Goal: Check status: Check status

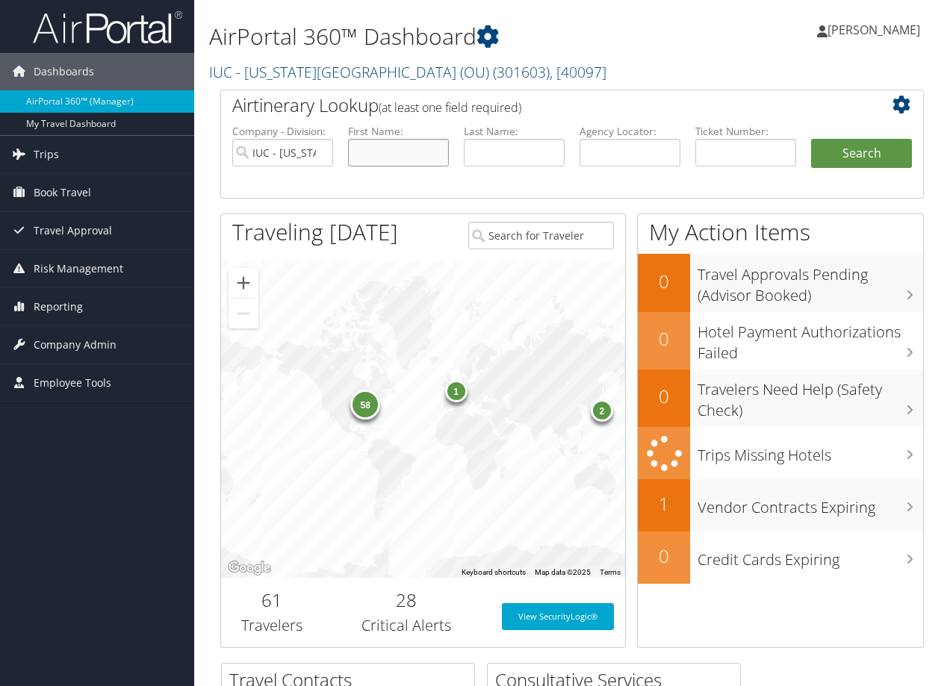
click at [359, 152] on input "text" at bounding box center [398, 153] width 101 height 28
type input "Eric"
type input "Masson"
click at [811, 139] on button "Search" at bounding box center [861, 154] width 101 height 30
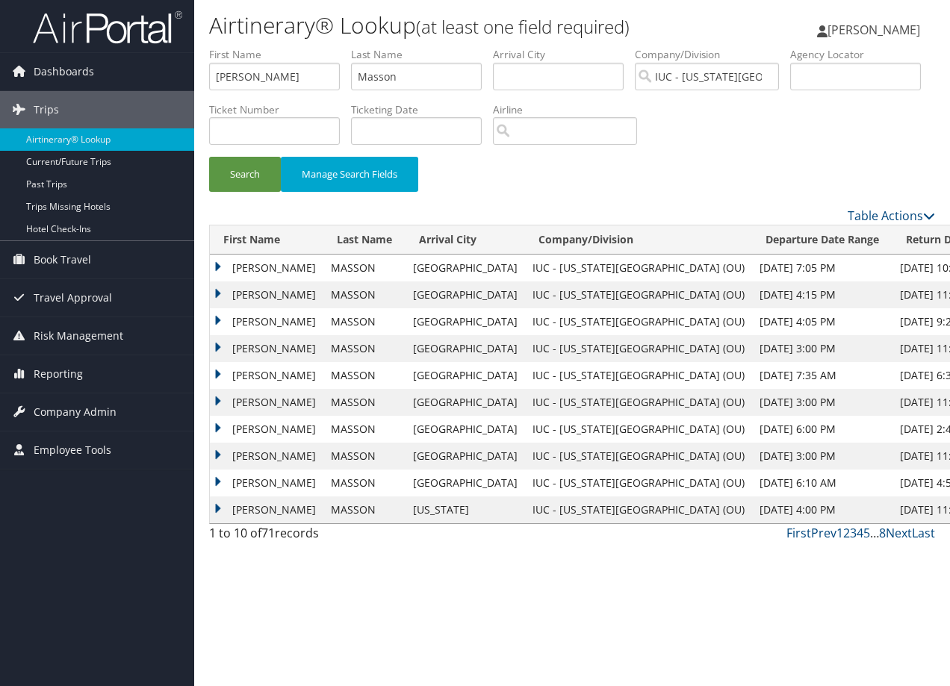
click at [217, 292] on td "ERIC" at bounding box center [266, 294] width 113 height 27
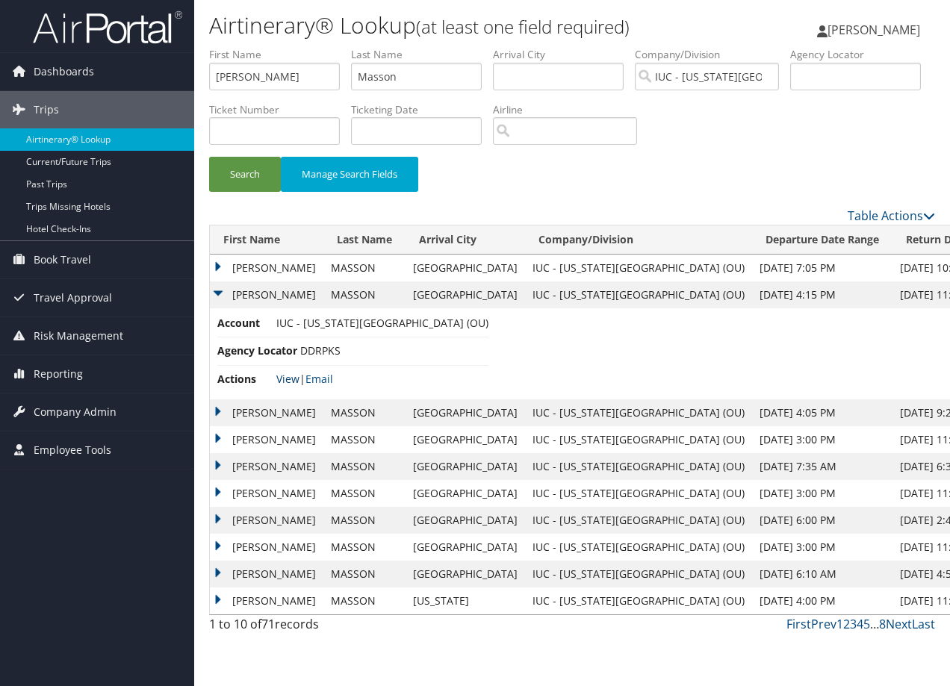
click at [287, 379] on link "View" at bounding box center [287, 379] width 23 height 14
click at [385, 270] on td "MASSON" at bounding box center [364, 268] width 82 height 27
click at [218, 267] on td "ERIC" at bounding box center [266, 268] width 113 height 27
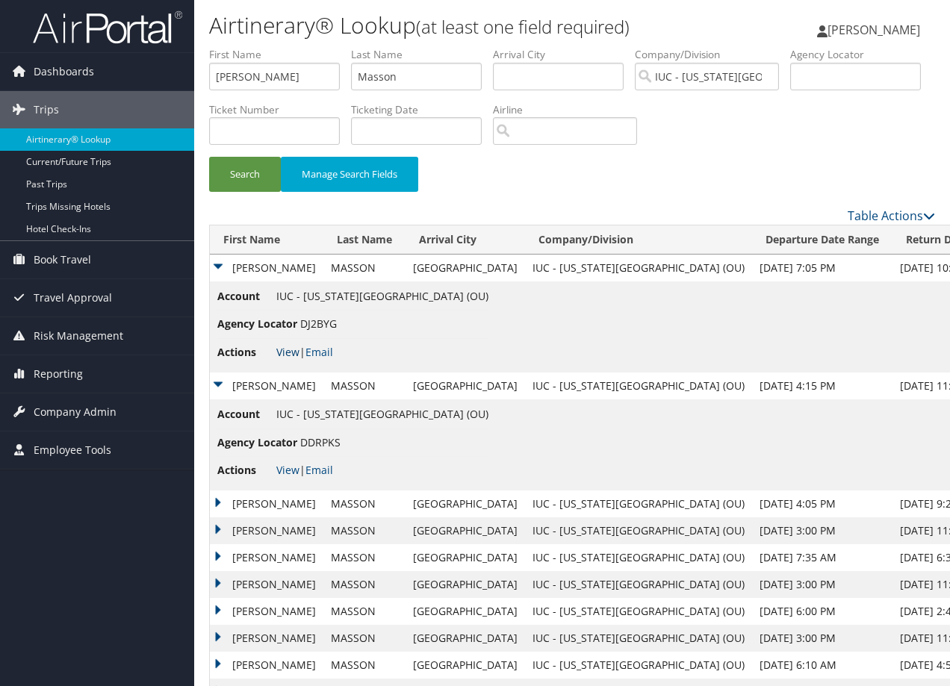
click at [284, 349] on link "View" at bounding box center [287, 352] width 23 height 14
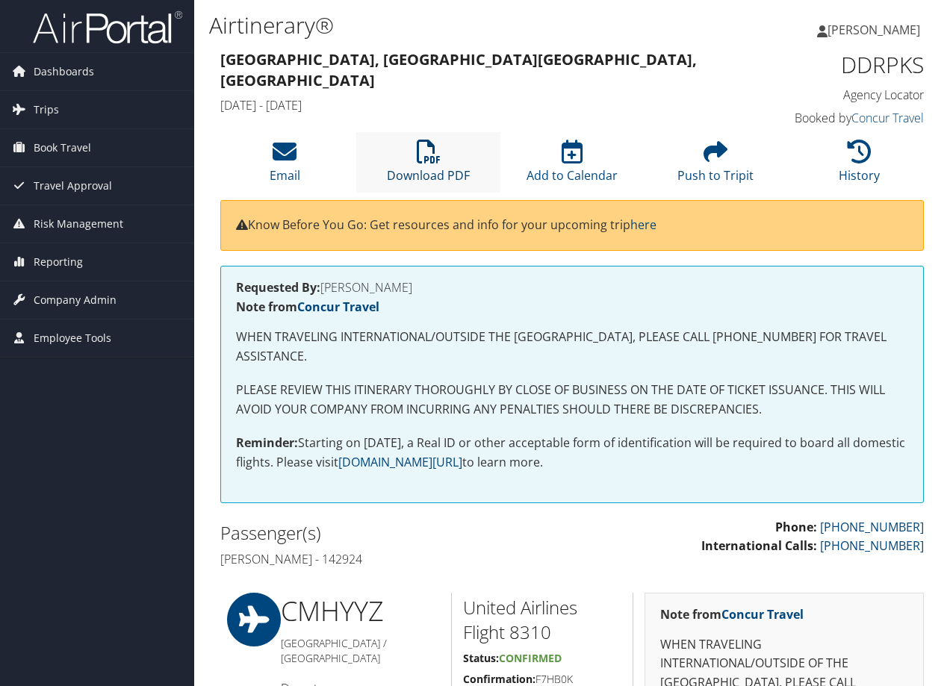
click at [432, 161] on icon at bounding box center [429, 152] width 24 height 24
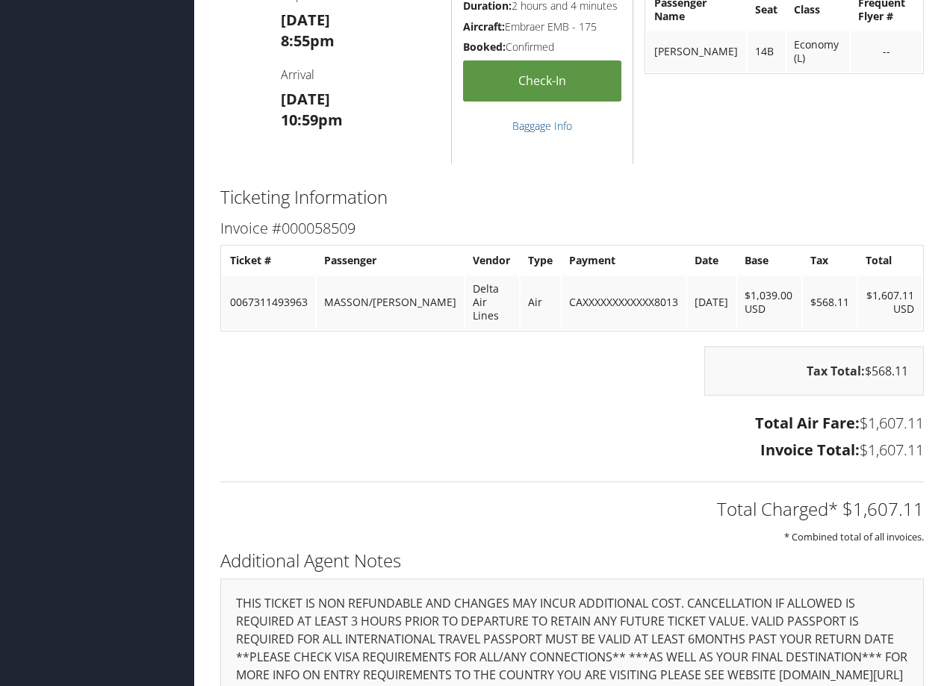
scroll to position [2437, 0]
